Goal: Transaction & Acquisition: Purchase product/service

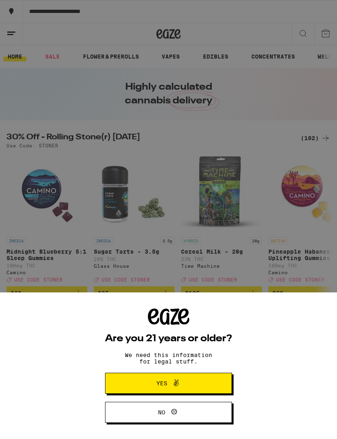
click at [175, 382] on icon at bounding box center [176, 383] width 10 height 10
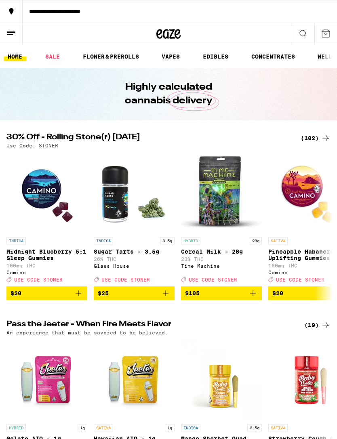
click at [68, 9] on div "**********" at bounding box center [180, 11] width 315 height 6
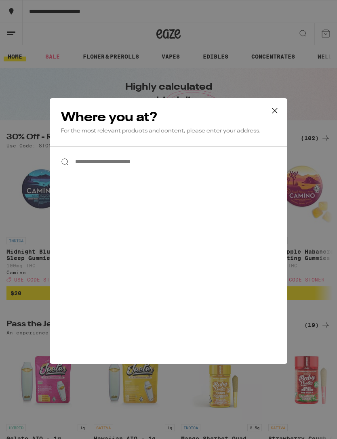
click at [87, 164] on input "**********" at bounding box center [169, 161] width 238 height 31
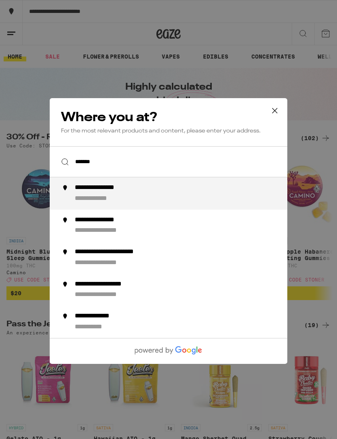
click at [108, 192] on div "**********" at bounding box center [108, 188] width 67 height 8
type input "**********"
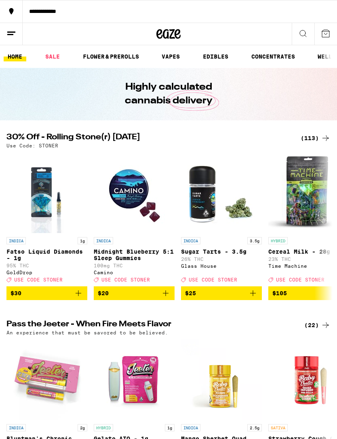
click at [143, 298] on span "$20" at bounding box center [134, 294] width 73 height 10
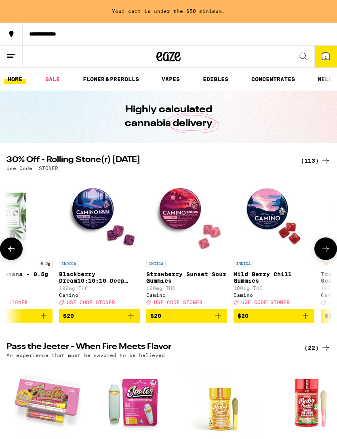
scroll to position [0, 3010]
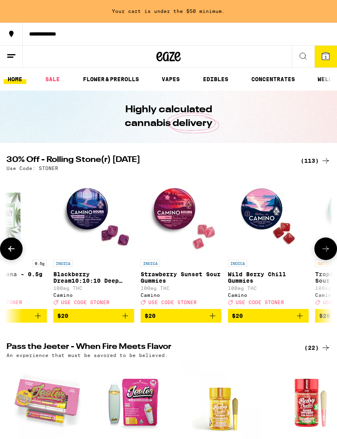
click at [119, 321] on span "$20" at bounding box center [93, 316] width 73 height 10
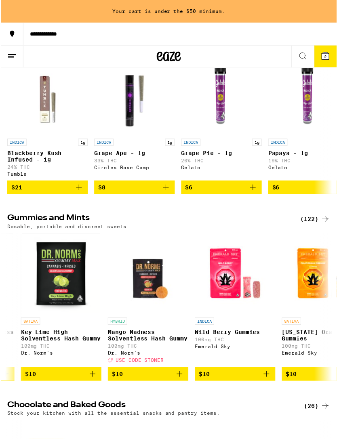
scroll to position [1920, 0]
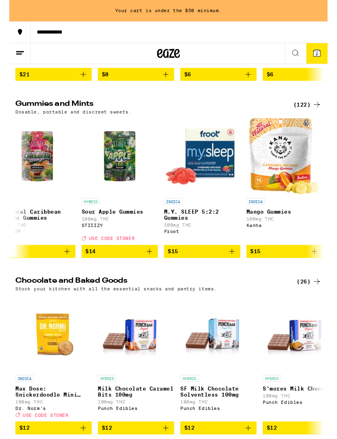
click at [232, 271] on icon "Add to bag" at bounding box center [236, 267] width 10 height 10
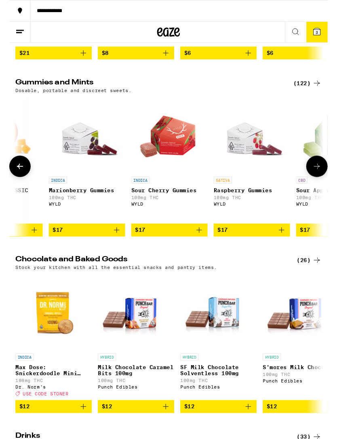
click at [109, 249] on icon "Add to bag" at bounding box center [114, 244] width 10 height 10
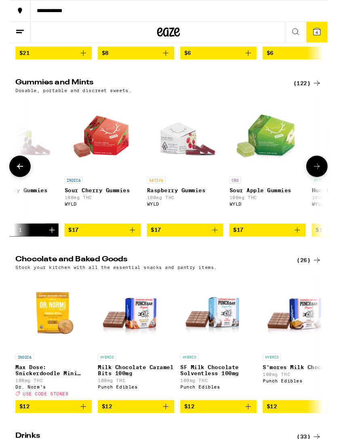
click at [220, 249] on icon "Add to bag" at bounding box center [218, 244] width 10 height 10
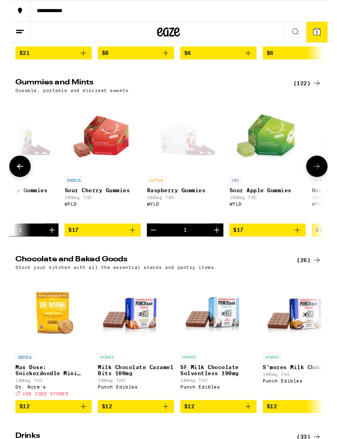
click at [220, 249] on icon "Increment" at bounding box center [220, 244] width 10 height 10
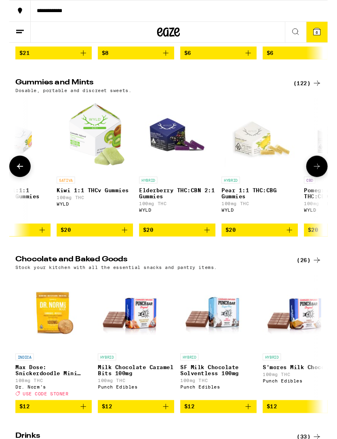
scroll to position [0, 7380]
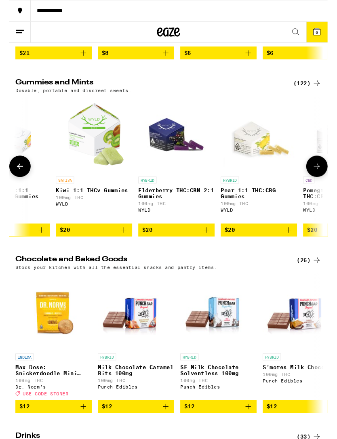
click at [207, 247] on icon "Add to bag" at bounding box center [209, 244] width 6 height 6
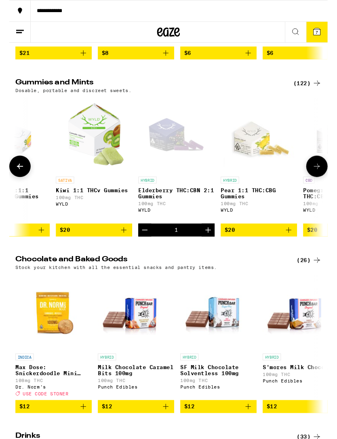
click at [207, 249] on icon "Increment" at bounding box center [211, 244] width 10 height 10
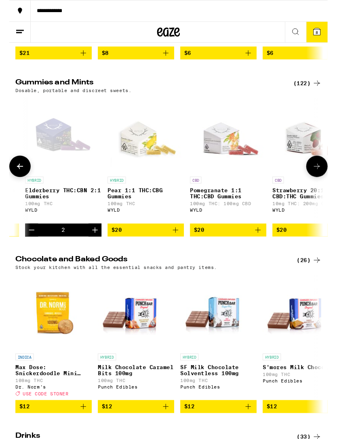
scroll to position [0, 7499]
click at [327, 211] on p "Strawberry 20:1 CBD:THC Gummies" at bounding box center [320, 205] width 81 height 13
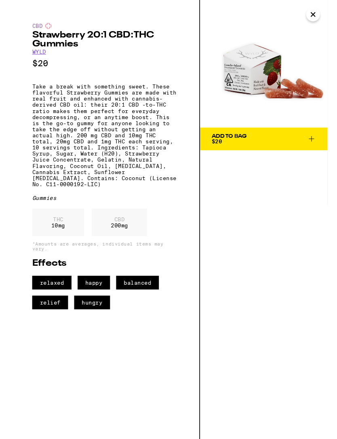
click at [325, 11] on icon "Close" at bounding box center [322, 15] width 10 height 12
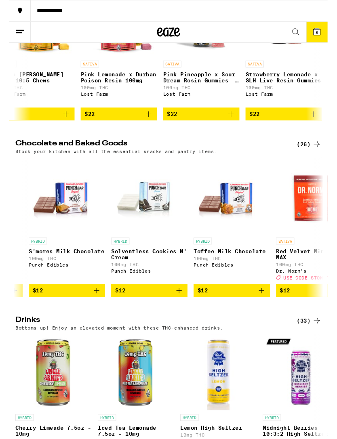
scroll to position [0, 252]
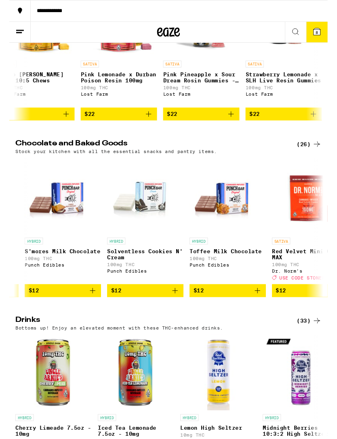
click at [263, 311] on icon "Add to bag" at bounding box center [263, 308] width 6 height 6
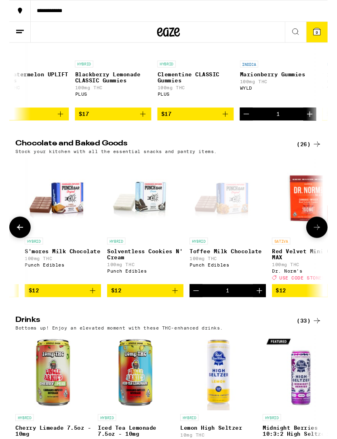
scroll to position [0, 3429]
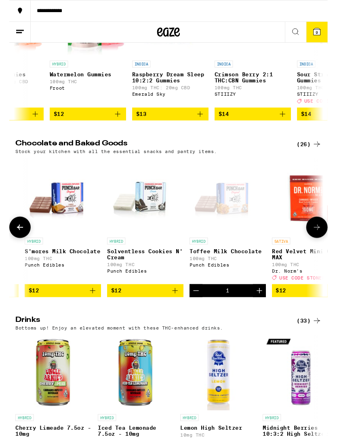
click at [325, 32] on icon at bounding box center [325, 33] width 7 height 7
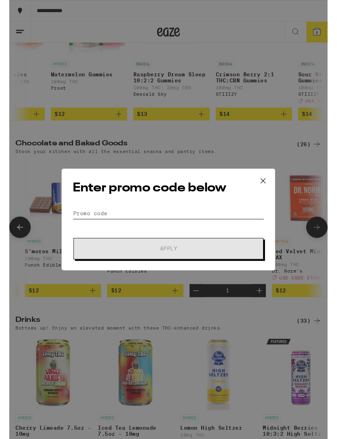
click at [107, 224] on input "Promo Code" at bounding box center [168, 226] width 203 height 12
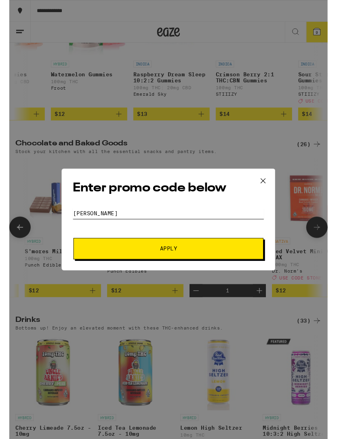
type input "[PERSON_NAME]"
click at [171, 265] on span "Apply" at bounding box center [169, 264] width 18 height 6
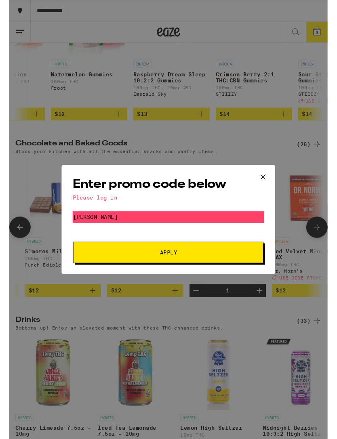
click at [269, 184] on icon at bounding box center [269, 188] width 12 height 12
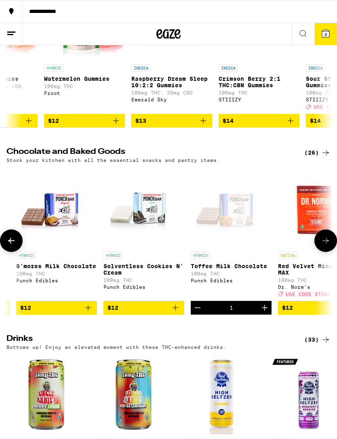
click at [14, 32] on line at bounding box center [11, 32] width 8 height 0
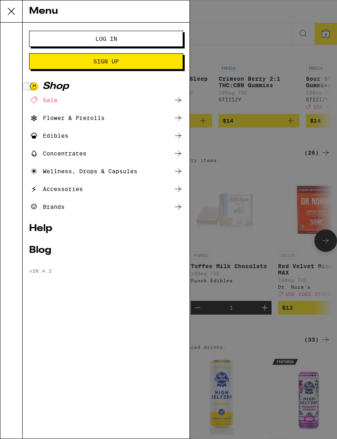
click at [111, 41] on span "Log In" at bounding box center [106, 39] width 22 height 6
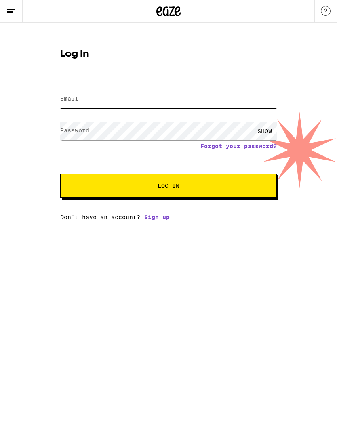
click at [83, 103] on input "Email" at bounding box center [168, 99] width 217 height 18
type input "[EMAIL_ADDRESS][DOMAIN_NAME]"
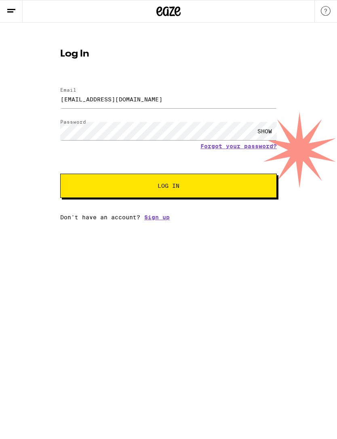
click at [169, 187] on button "Log In" at bounding box center [168, 186] width 217 height 24
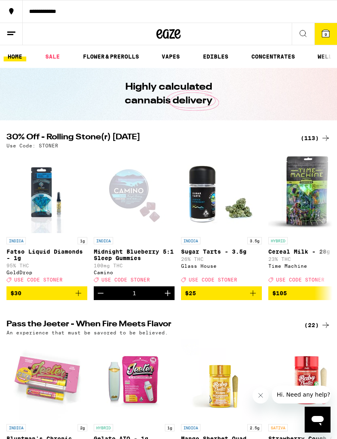
click at [323, 36] on icon at bounding box center [325, 33] width 7 height 7
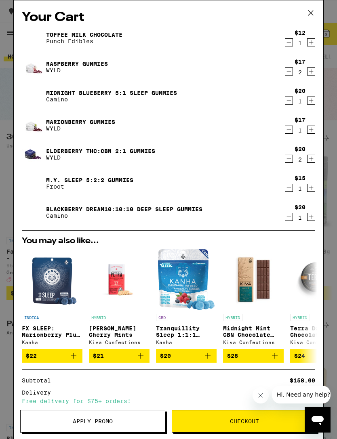
click at [97, 421] on span "Apply Promo" at bounding box center [93, 422] width 40 height 6
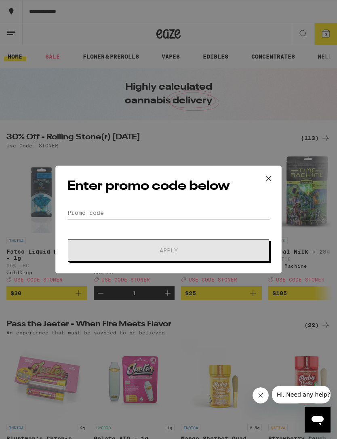
click at [114, 218] on input "Promo Code" at bounding box center [168, 213] width 203 height 12
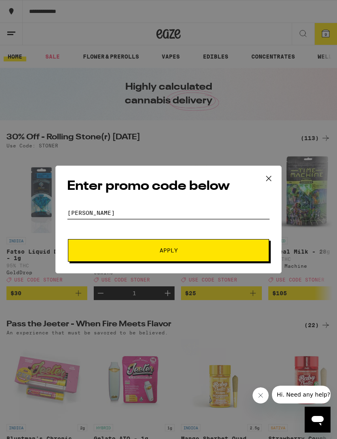
type input "[PERSON_NAME]"
click at [175, 252] on span "Apply" at bounding box center [169, 251] width 18 height 6
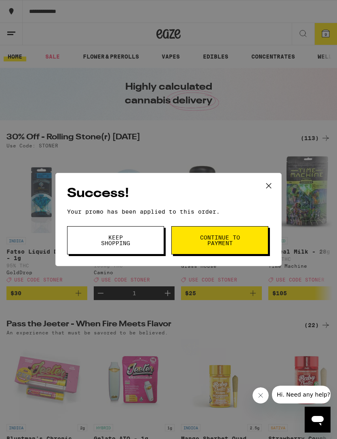
click at [222, 240] on span "Continue to payment" at bounding box center [219, 240] width 41 height 11
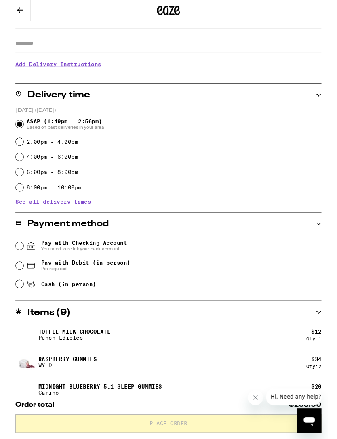
scroll to position [132, 0]
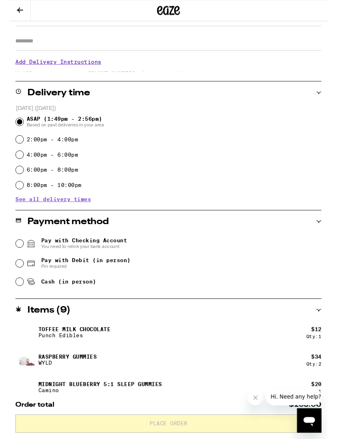
click at [14, 282] on input "Pay with Debit (in person) Pin required" at bounding box center [11, 279] width 8 height 8
radio input "true"
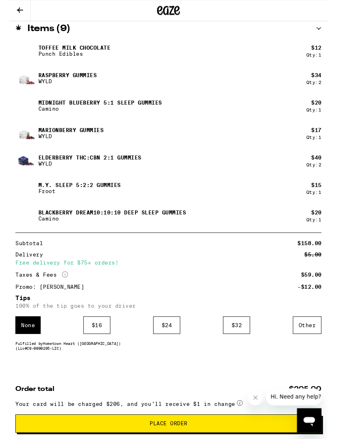
scroll to position [446, 0]
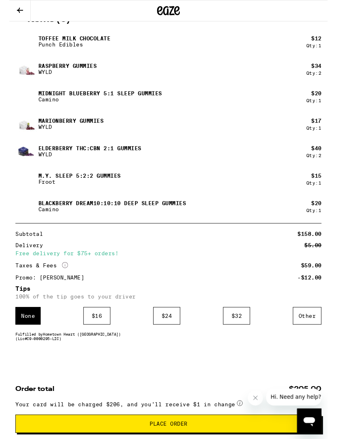
click at [97, 331] on div "$ 16" at bounding box center [92, 334] width 29 height 19
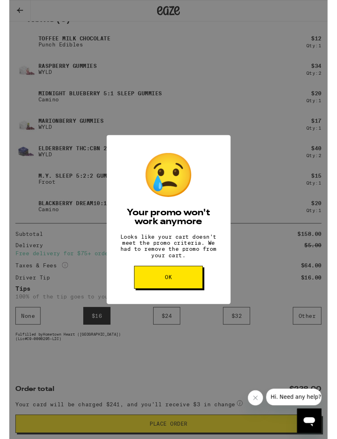
click at [167, 297] on span "OK" at bounding box center [168, 294] width 7 height 6
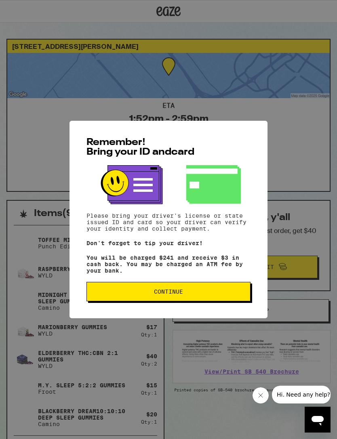
click at [201, 294] on span "Continue" at bounding box center [168, 292] width 150 height 6
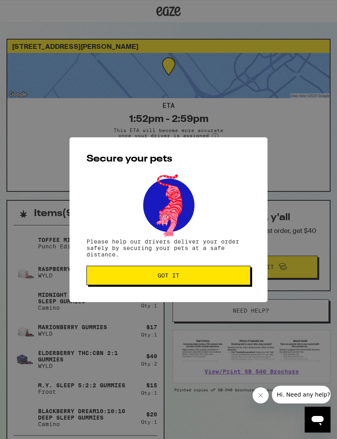
click at [224, 277] on span "Got it" at bounding box center [168, 276] width 150 height 6
